Goal: Task Accomplishment & Management: Manage account settings

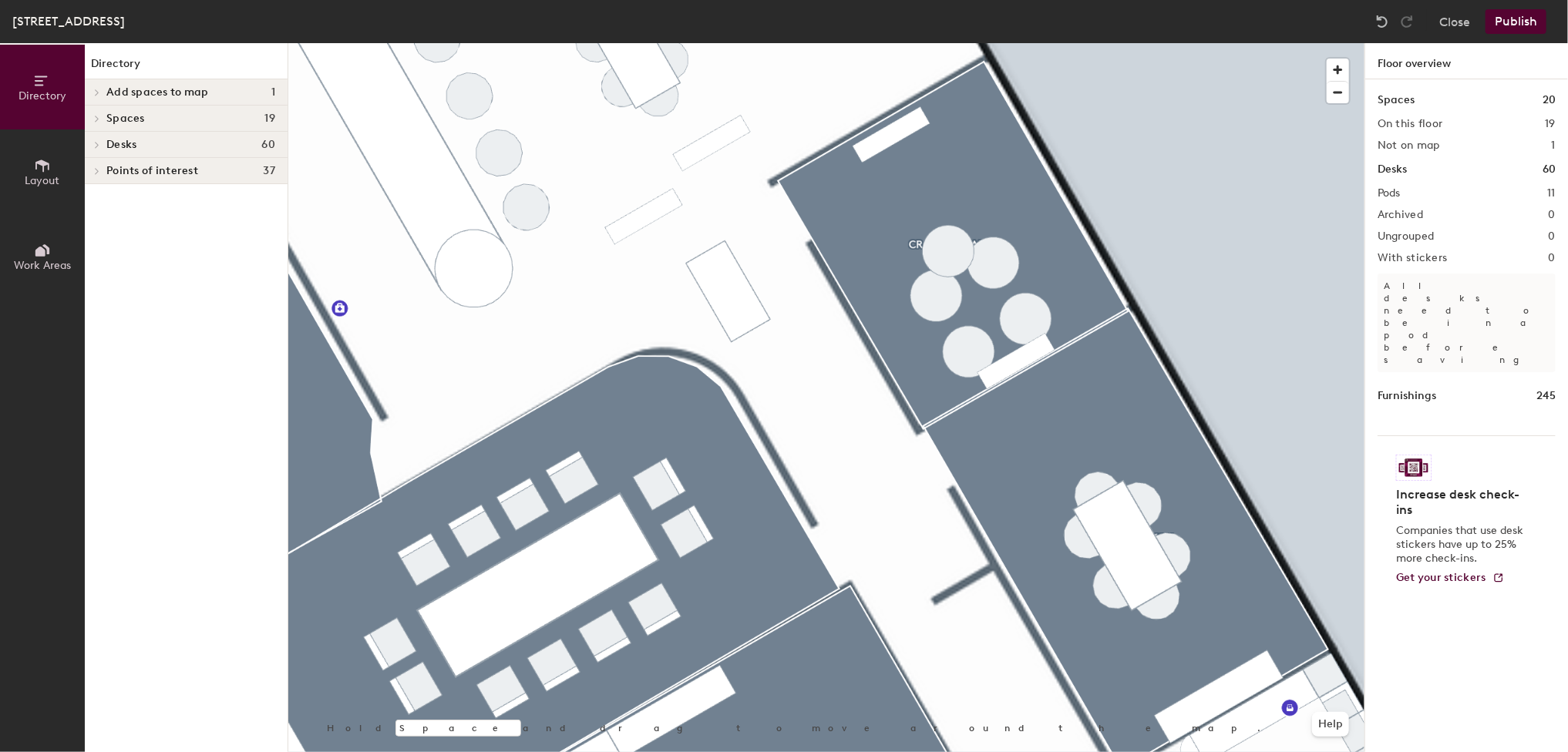
click at [1205, 0] on html "Skip navigation Schedule Office People Analytics Visits Deliveries Services Man…" at bounding box center [784, 376] width 1568 height 752
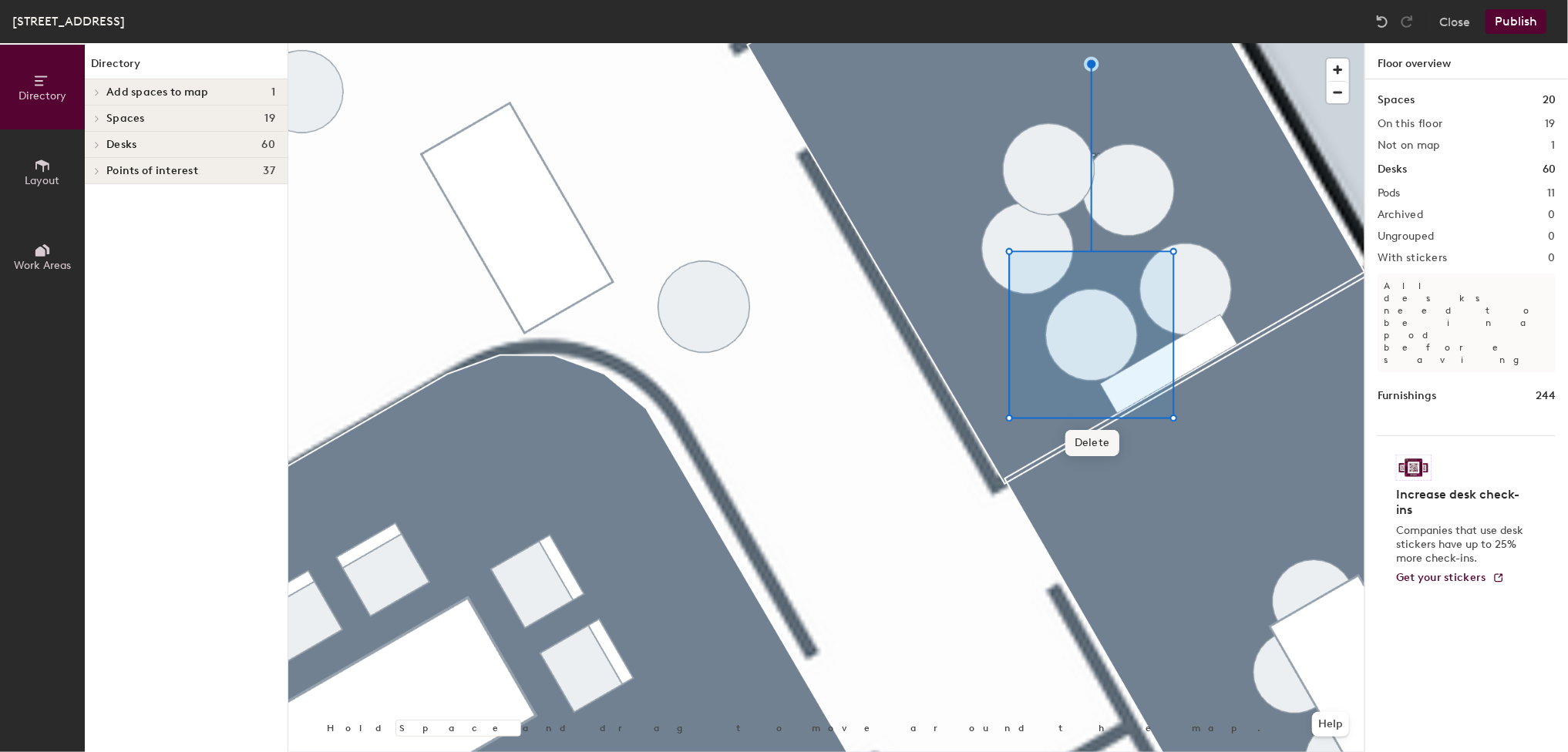
click at [1096, 446] on span "Delete" at bounding box center [1092, 444] width 54 height 27
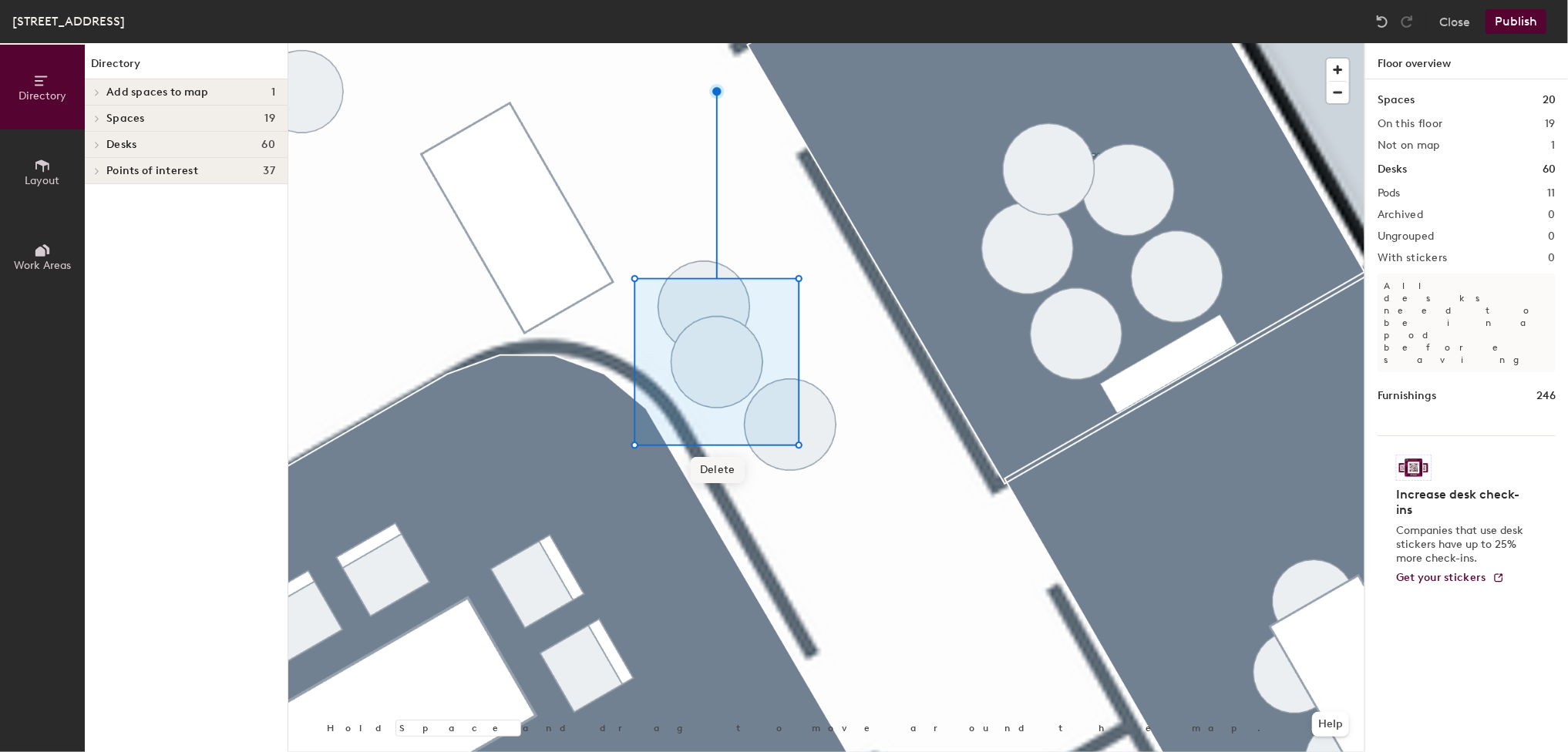
click at [730, 473] on span "Delete" at bounding box center [717, 470] width 54 height 27
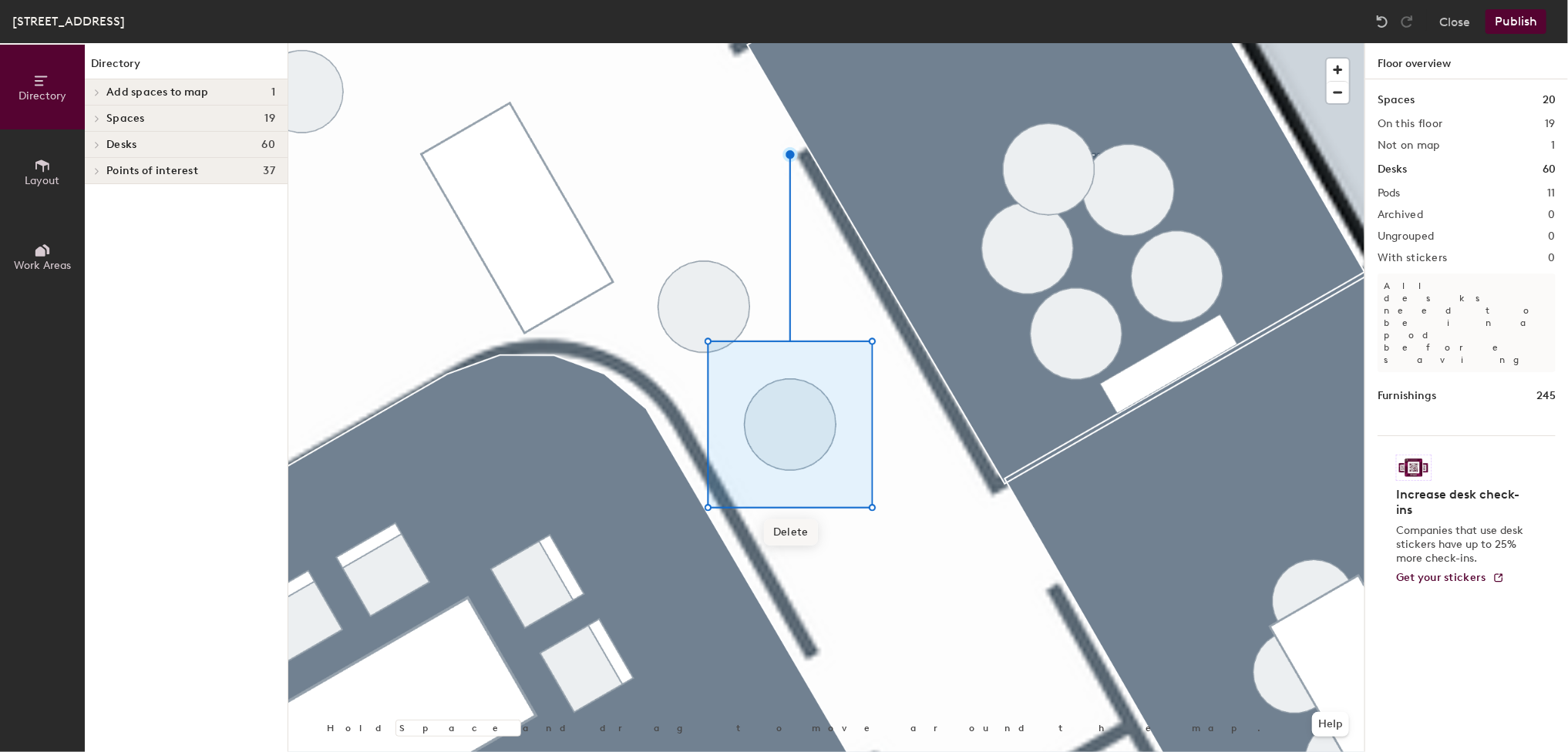
click at [804, 531] on span "Delete" at bounding box center [790, 533] width 54 height 27
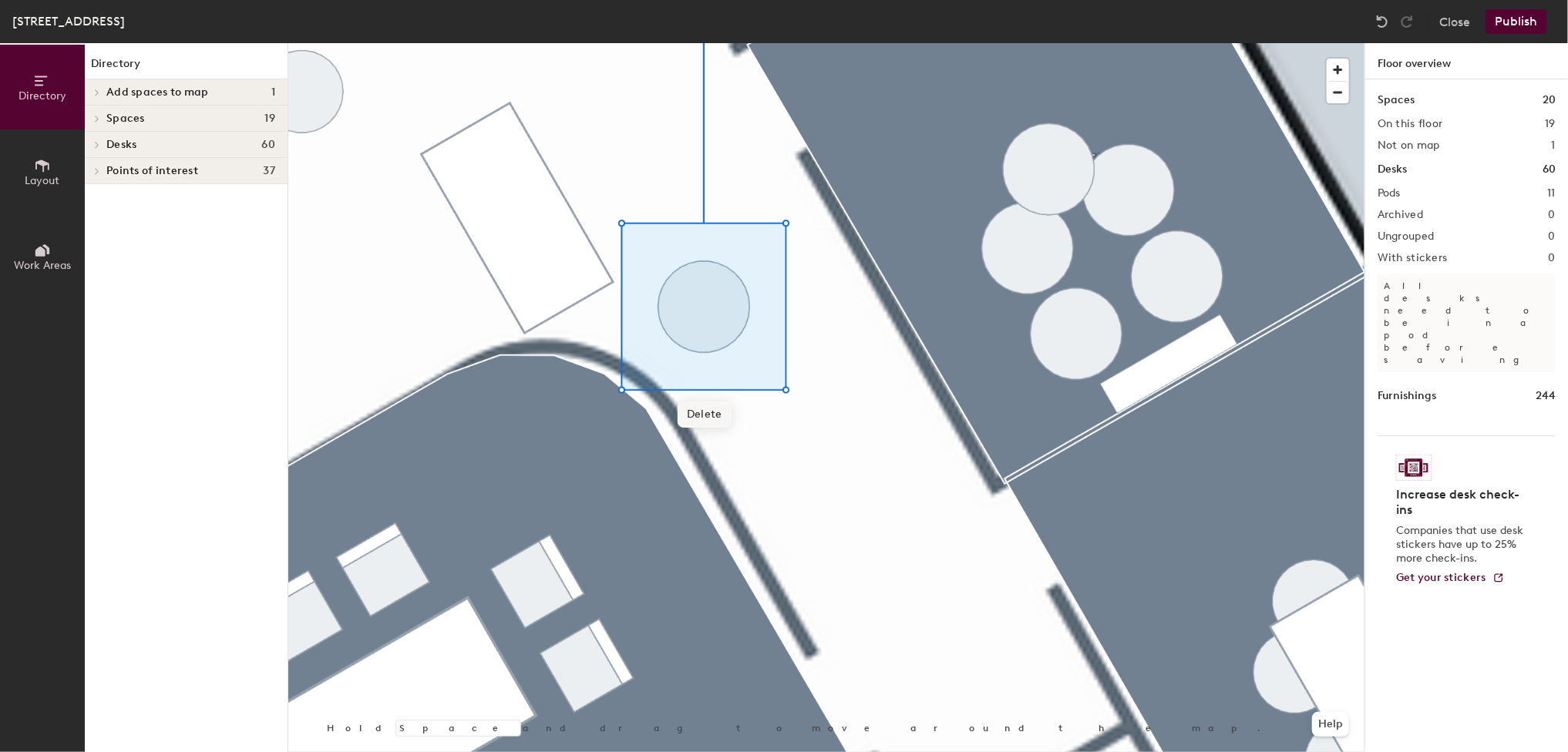
click at [714, 423] on span "Delete" at bounding box center [704, 415] width 54 height 27
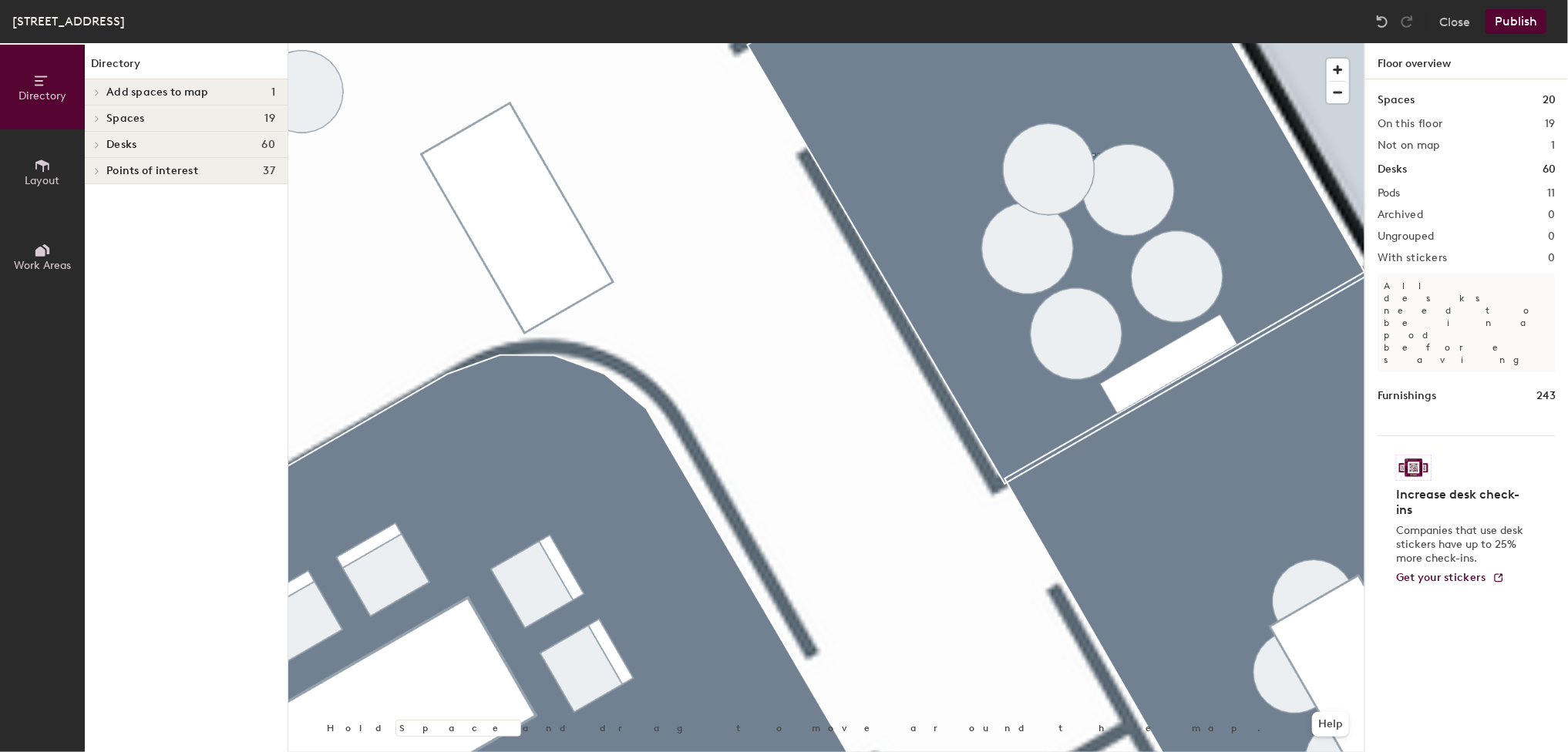
click at [524, 43] on div at bounding box center [827, 43] width 1076 height 0
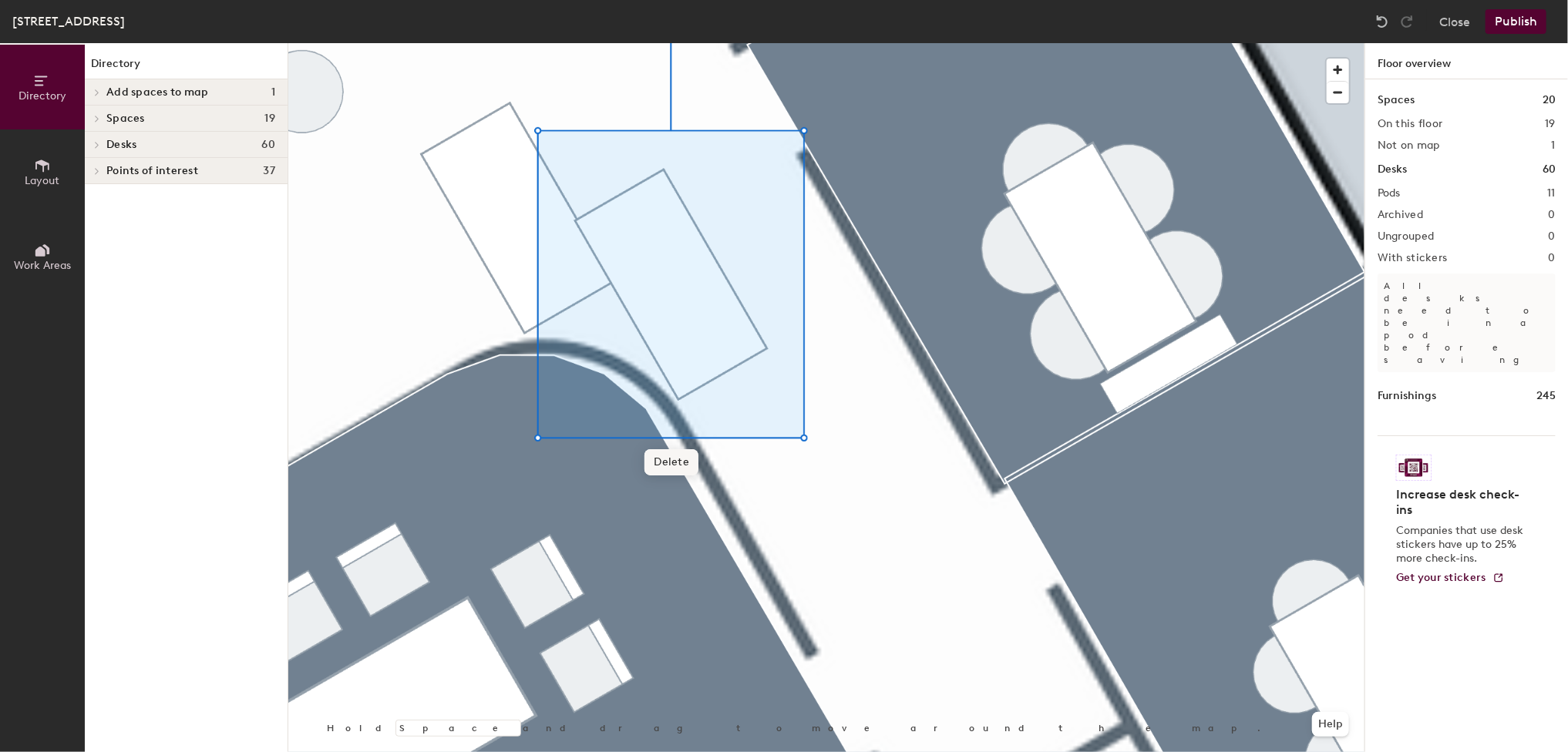
click at [672, 465] on span "Delete" at bounding box center [671, 463] width 54 height 27
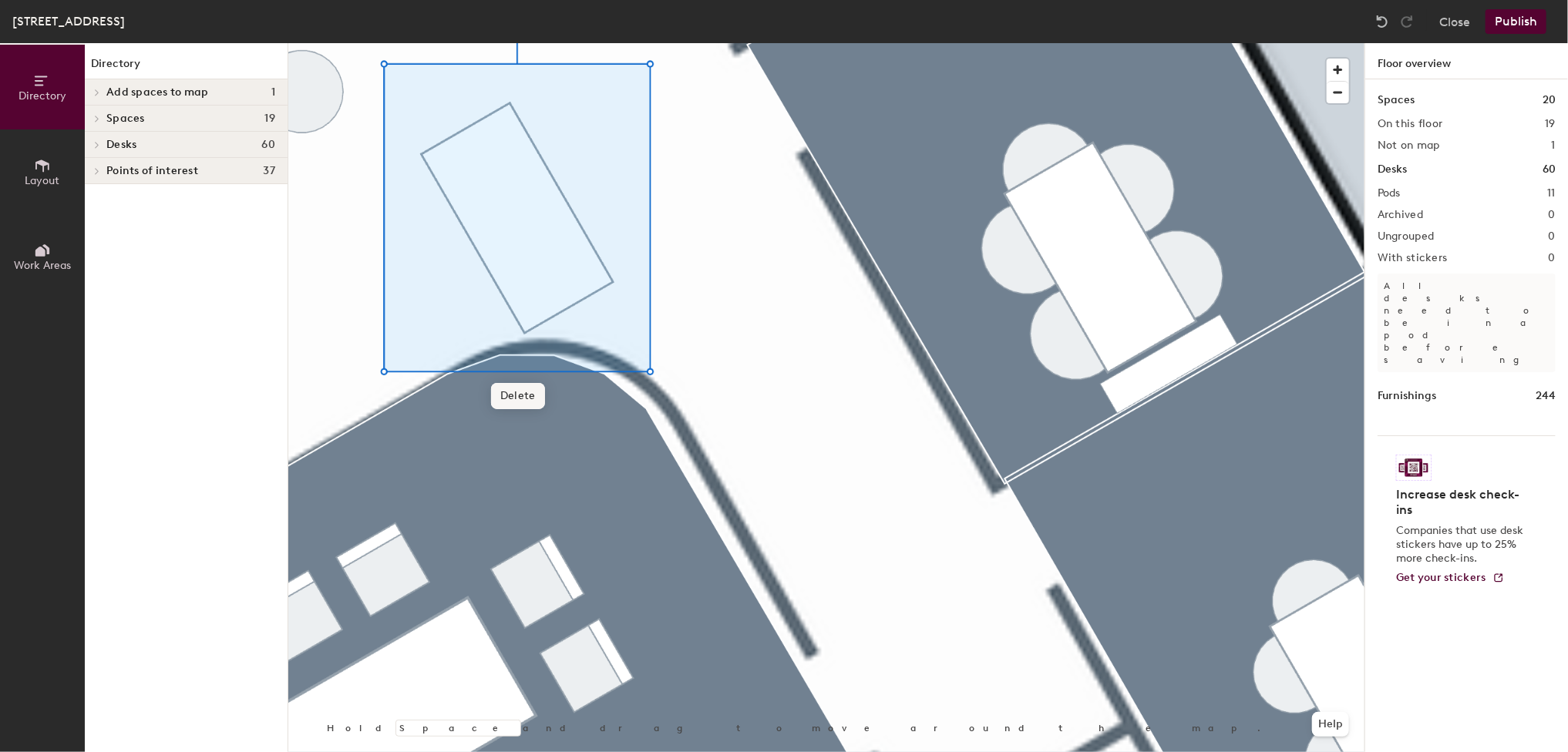
click at [522, 394] on span "Delete" at bounding box center [517, 396] width 54 height 27
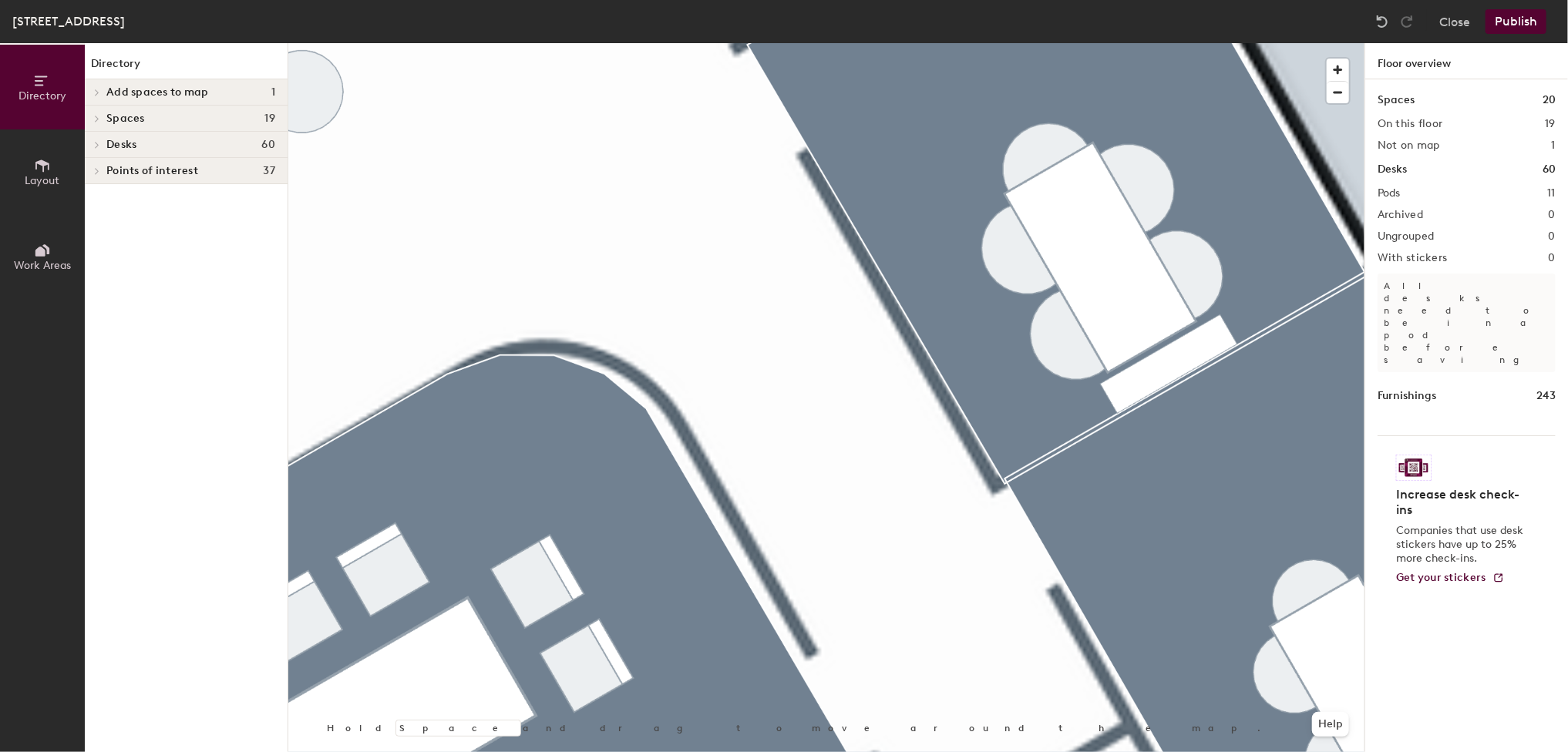
click at [228, 360] on div "Directory Add spaces to map 1 [PERSON_NAME]-[GEOGRAPHIC_DATA] Spaces 19 [PERSON…" at bounding box center [186, 397] width 202 height 709
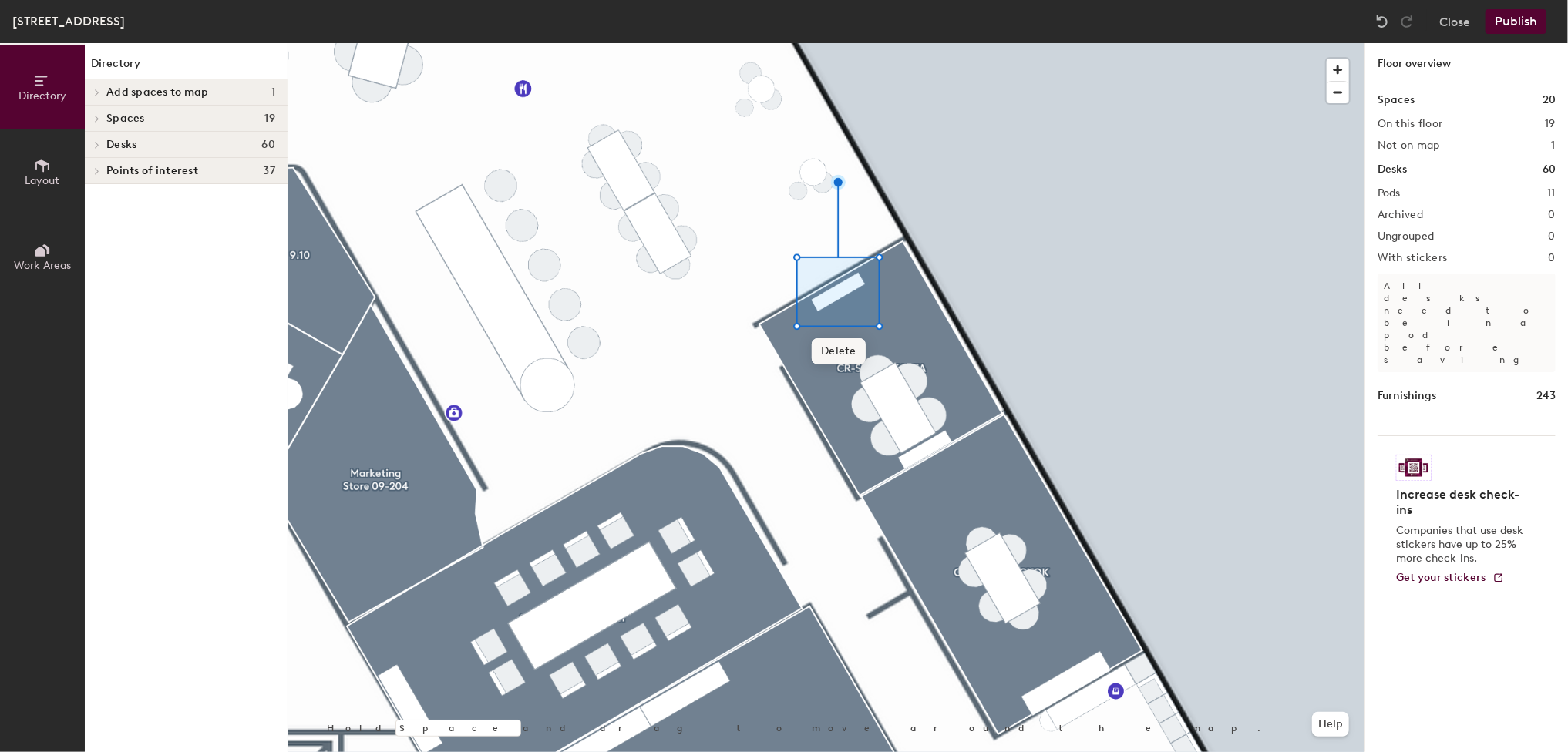
click at [843, 345] on span "Delete" at bounding box center [838, 352] width 54 height 27
click at [1529, 15] on button "Publish" at bounding box center [1515, 22] width 61 height 25
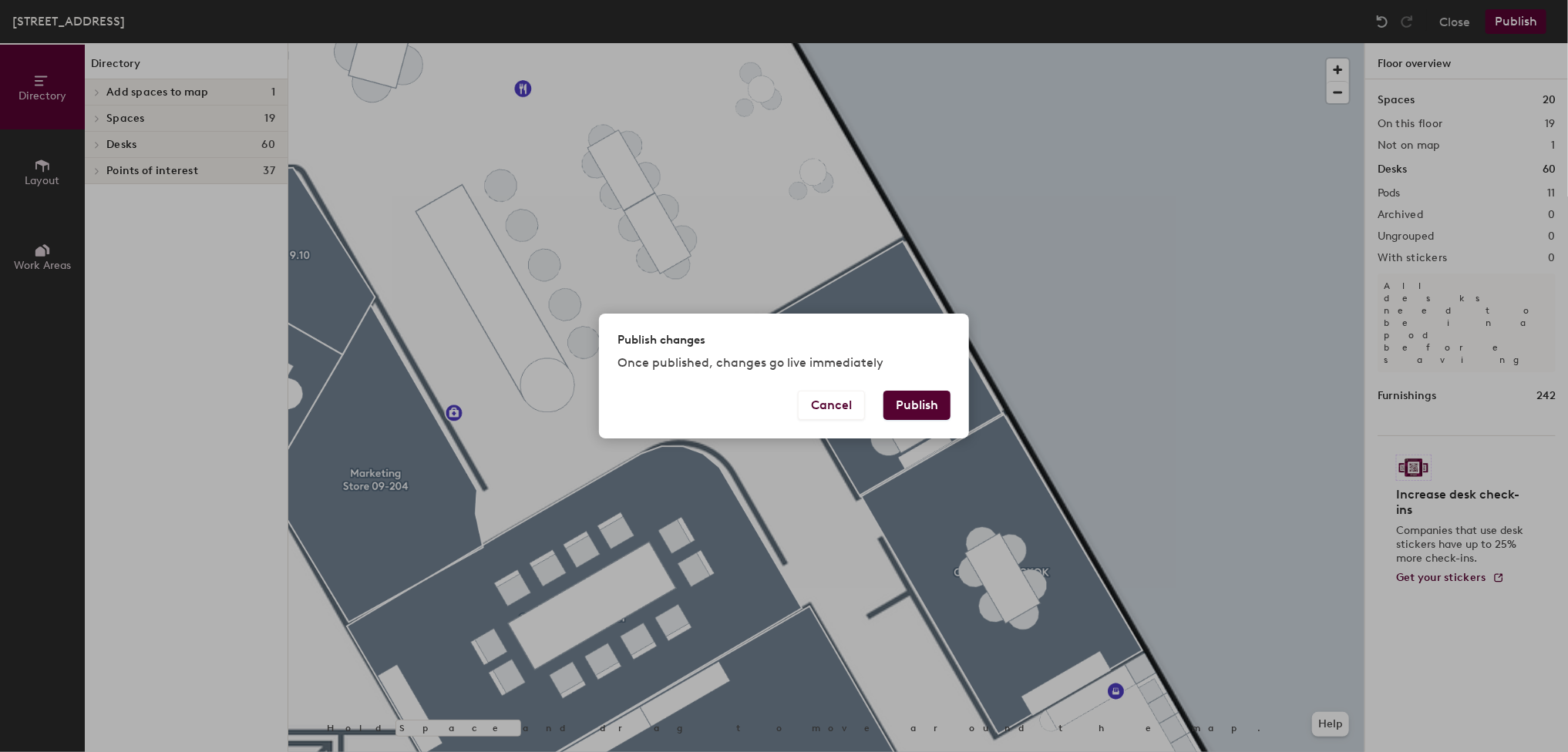
click at [901, 400] on button "Publish" at bounding box center [916, 405] width 67 height 29
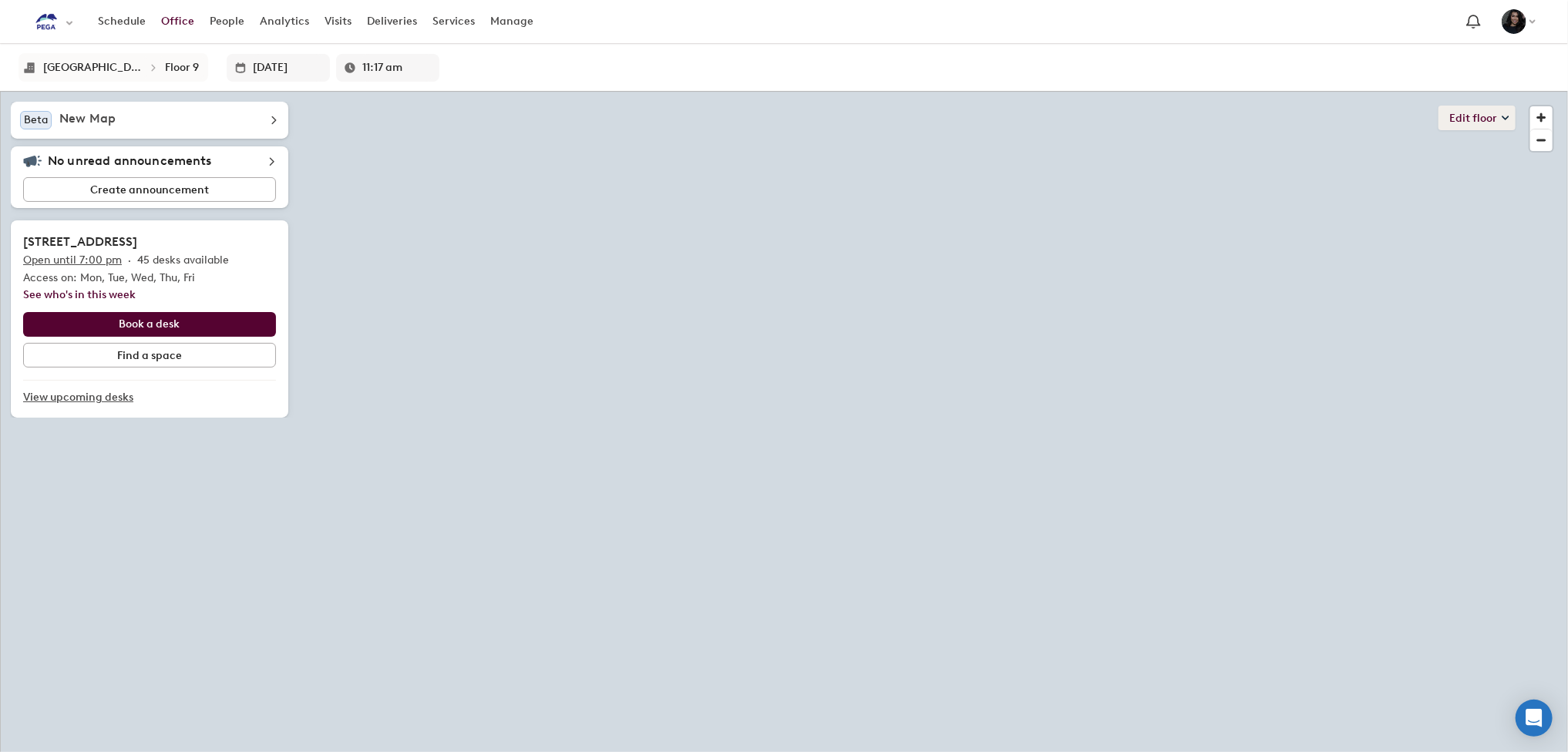
click at [1443, 111] on button "Edit floor" at bounding box center [1477, 118] width 77 height 25
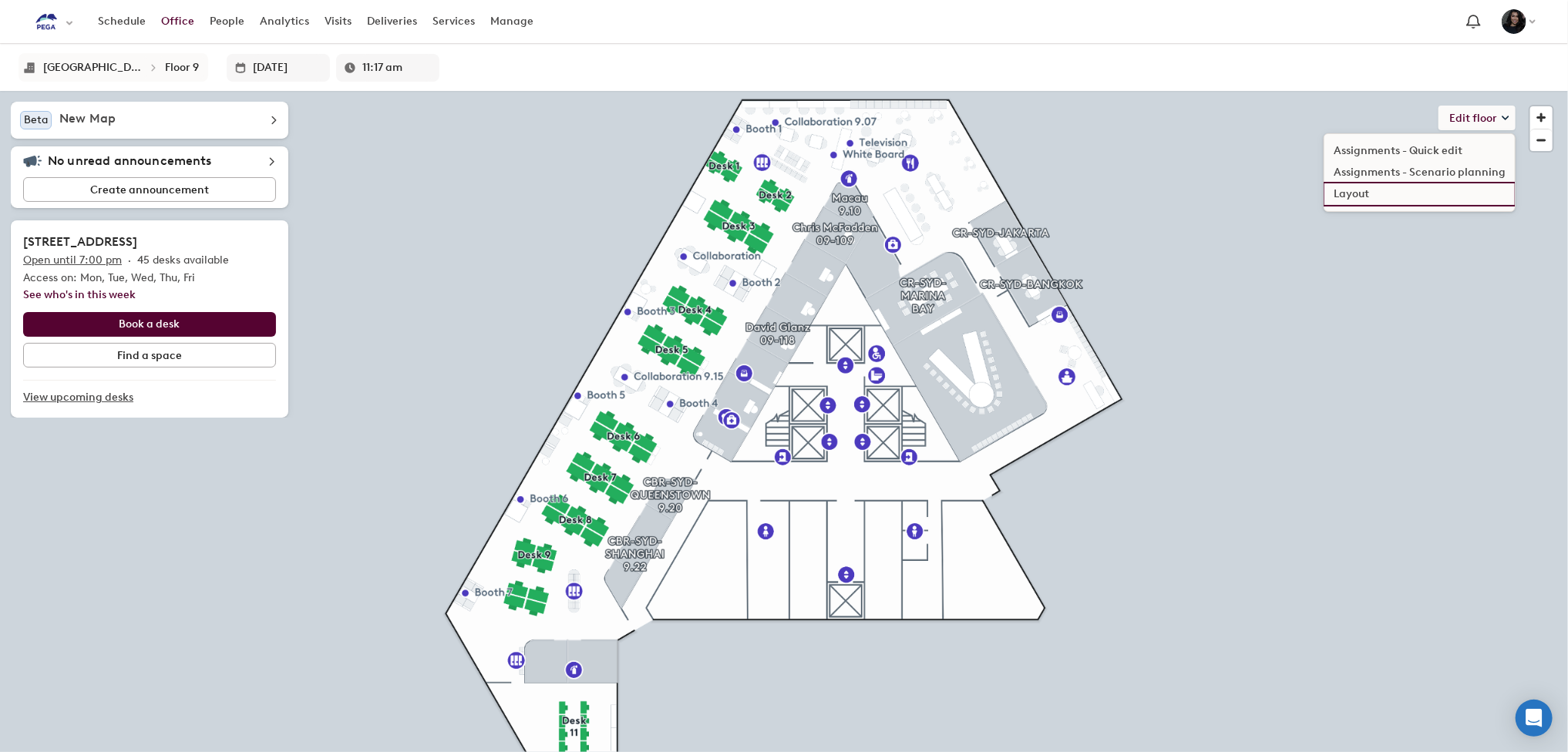
click at [1369, 192] on li "Layout" at bounding box center [1420, 194] width 191 height 22
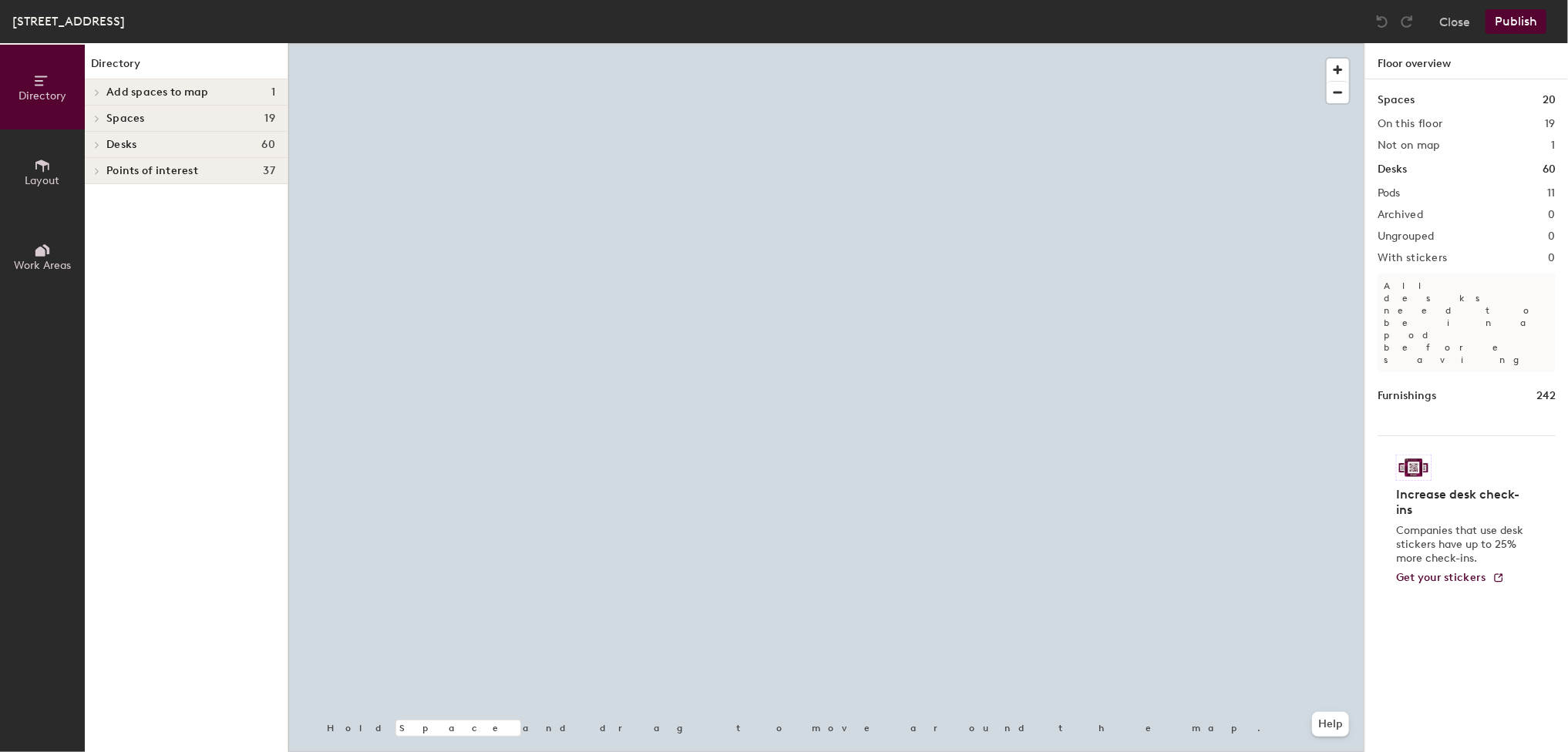
click at [1158, 751] on html "Skip navigation Schedule Office People Analytics Visits Deliveries Services Man…" at bounding box center [784, 376] width 1568 height 752
click at [936, 751] on html "Skip navigation Schedule Office People Analytics Visits Deliveries Services Man…" at bounding box center [784, 376] width 1568 height 752
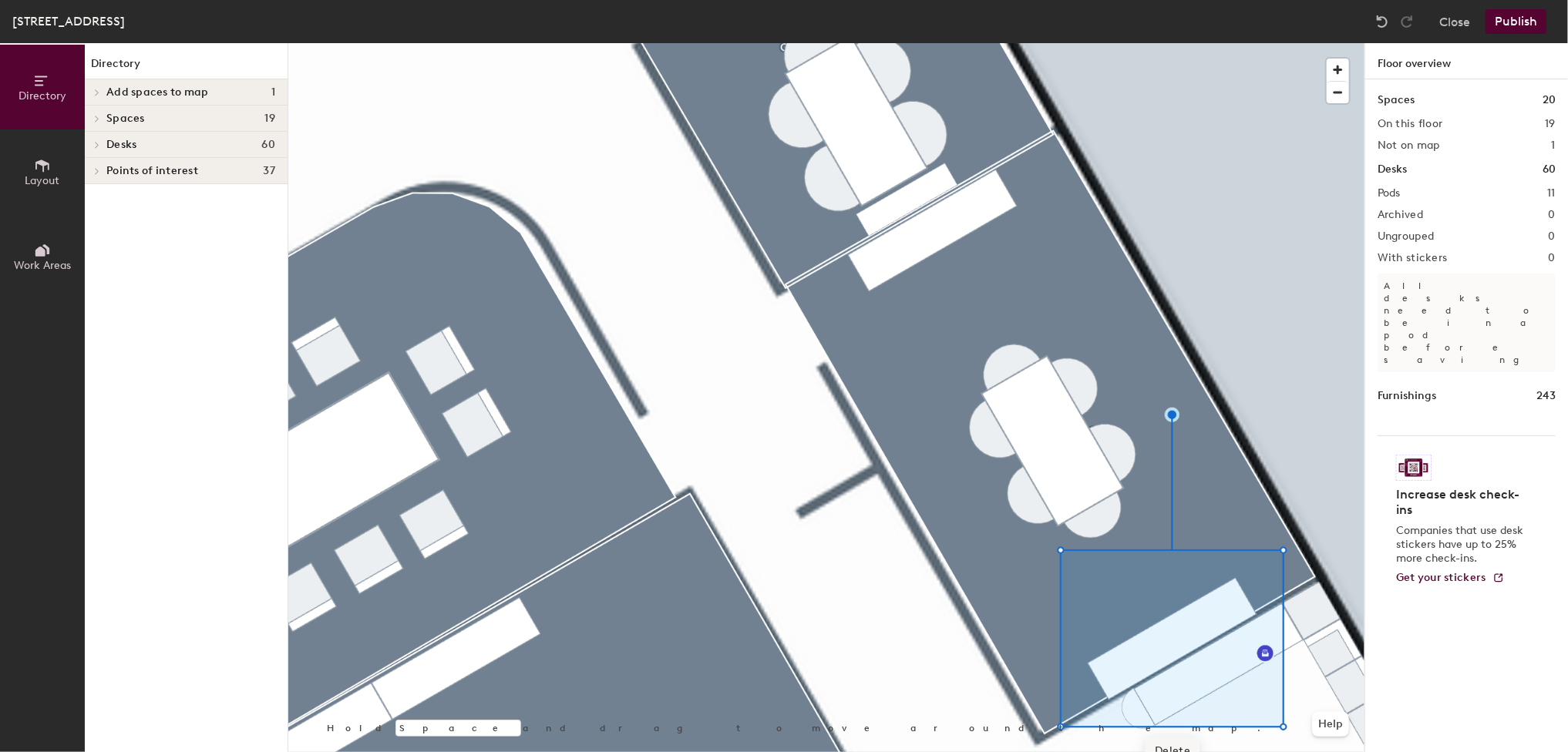
click at [1168, 745] on span "Delete" at bounding box center [1172, 752] width 54 height 27
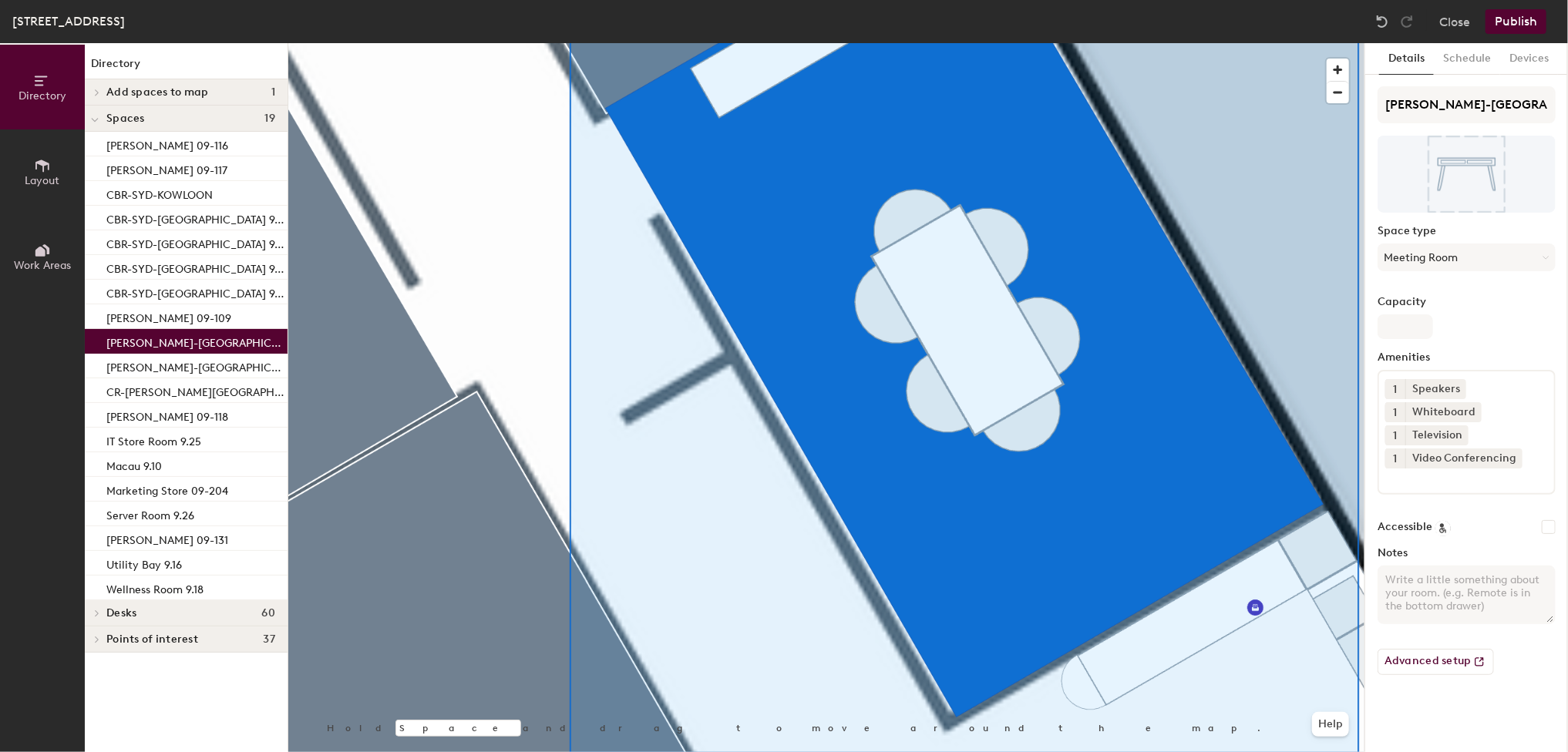
click at [536, 43] on div at bounding box center [827, 43] width 1076 height 0
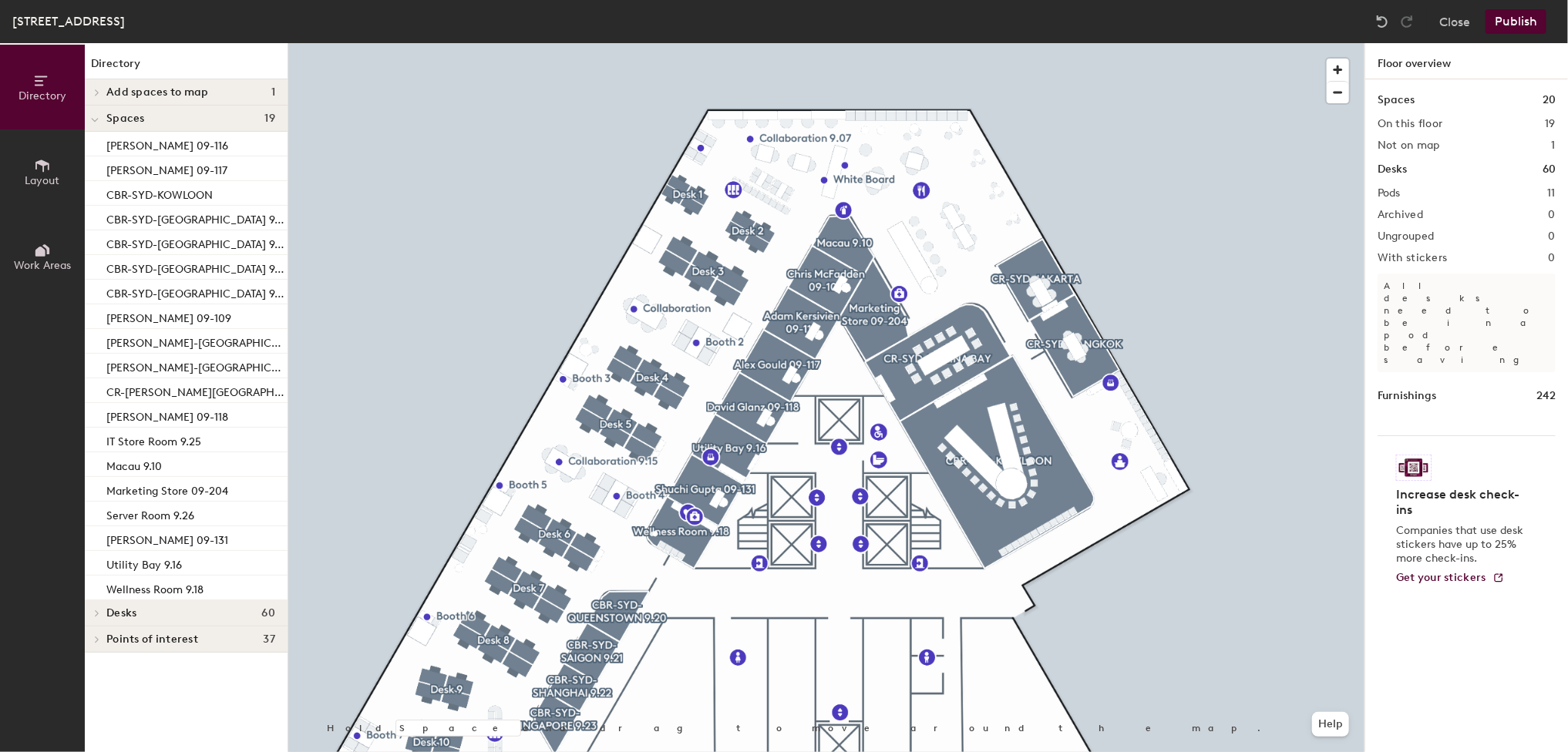
click at [1490, 17] on button "Publish" at bounding box center [1515, 22] width 61 height 25
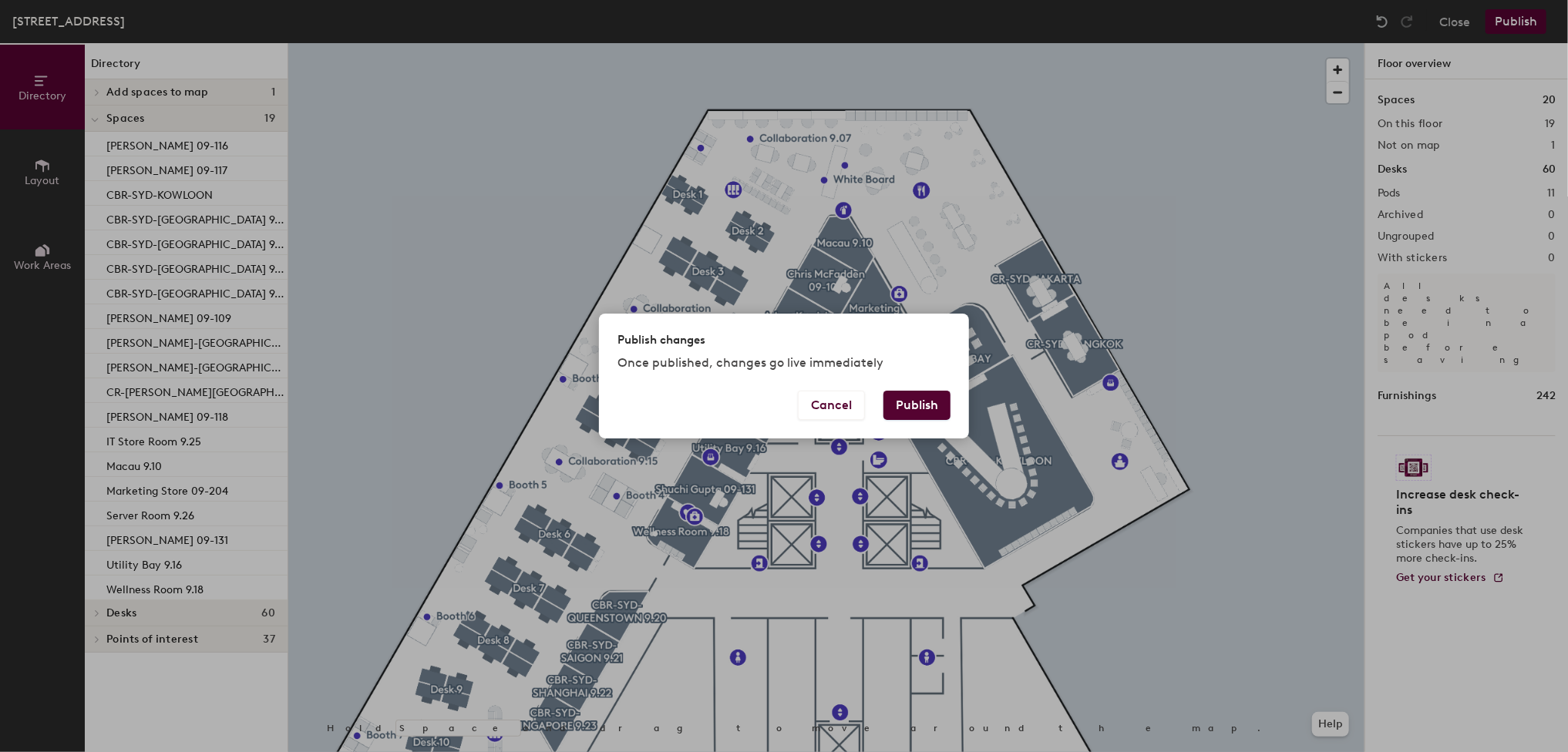
click at [906, 408] on button "Publish" at bounding box center [916, 405] width 67 height 29
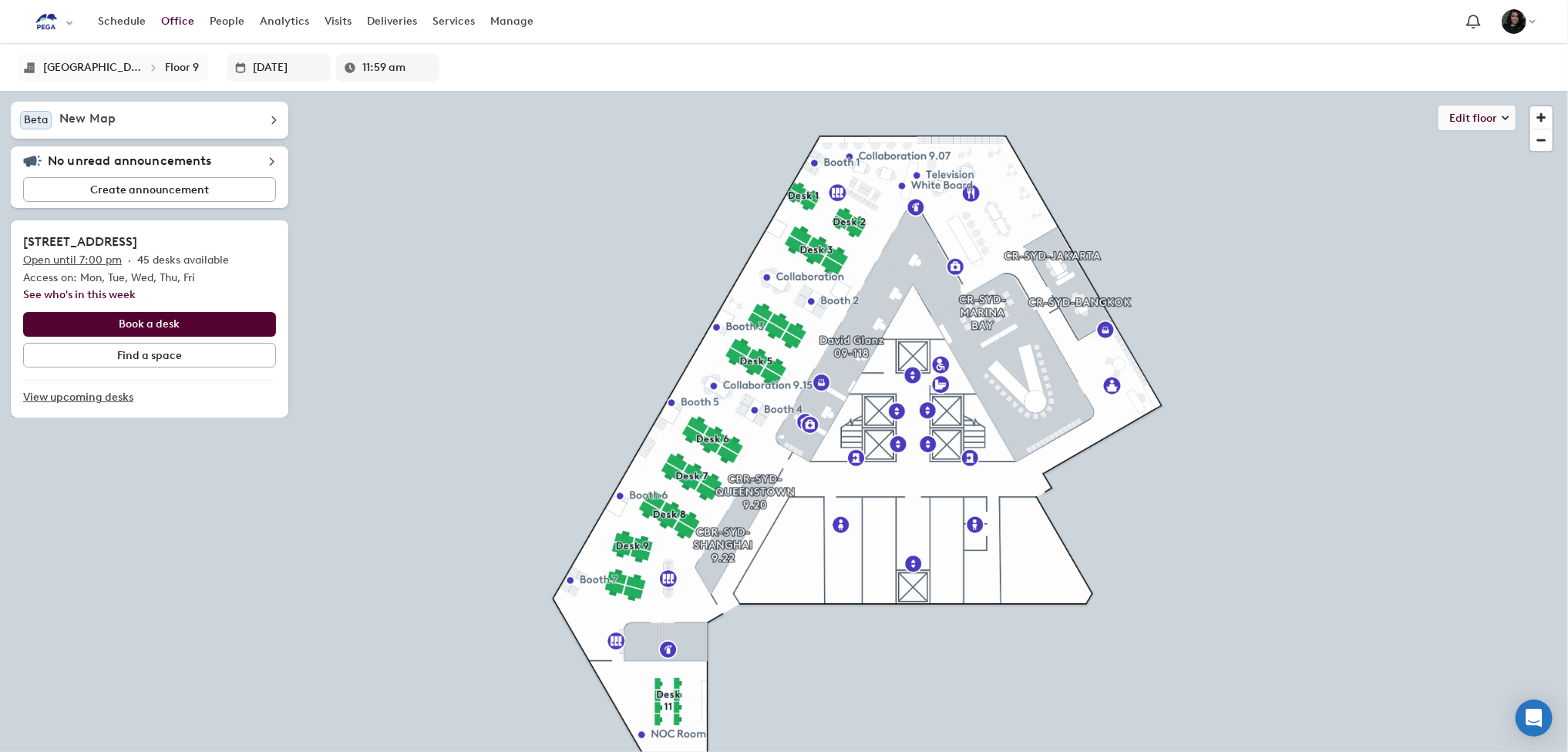
type input "12:04 pm"
